Goal: Transaction & Acquisition: Book appointment/travel/reservation

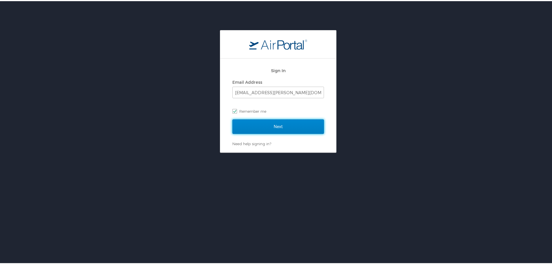
click at [268, 129] on input "Next" at bounding box center [278, 125] width 92 height 14
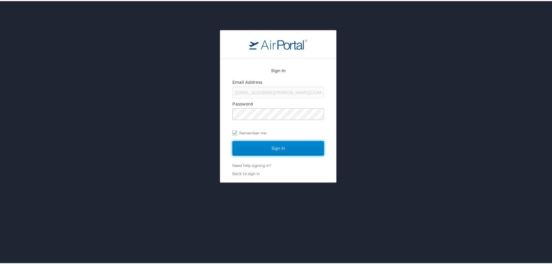
click at [280, 145] on input "Sign In" at bounding box center [278, 147] width 92 height 14
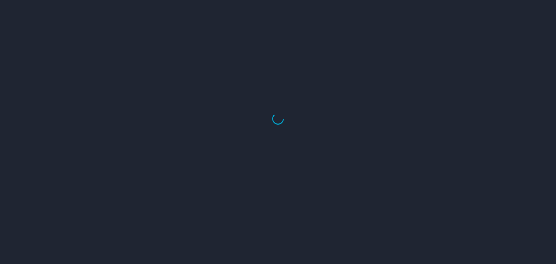
select select "US"
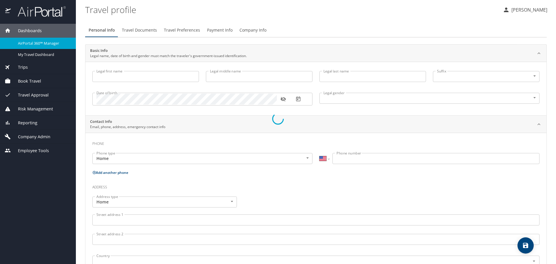
type input "Chelsea"
type input "Linn"
type input "Surles"
type input "Female"
type input "Scott"
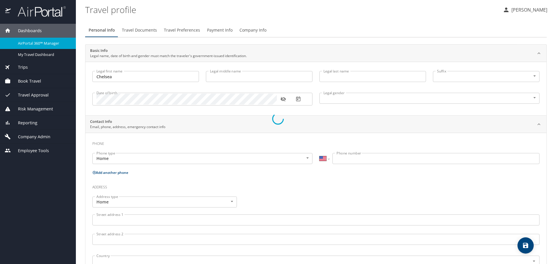
type input "Surles"
type input "(931) 224-1675"
type input "ssurles_13@msn.com"
select select "US"
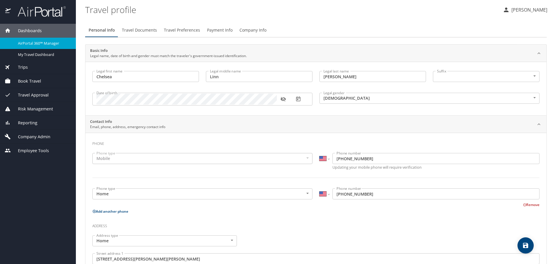
click at [36, 79] on span "Book Travel" at bounding box center [26, 81] width 30 height 6
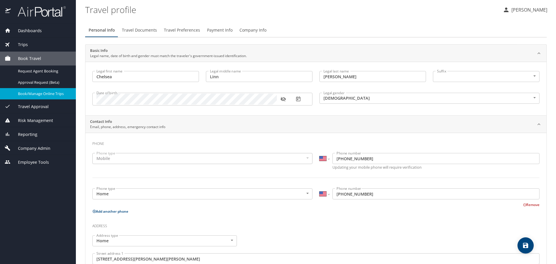
click at [33, 95] on span "Book/Manage Online Trips" at bounding box center [43, 94] width 51 height 6
click at [34, 94] on span "Book/Manage Online Trips" at bounding box center [43, 94] width 51 height 6
click at [60, 92] on span "Book/Manage Online Trips" at bounding box center [43, 94] width 51 height 6
